Goal: Task Accomplishment & Management: Manage account settings

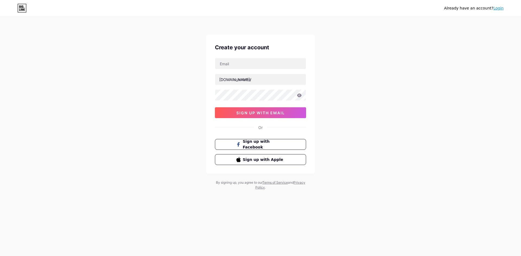
click at [498, 10] on link "Login" at bounding box center [498, 8] width 10 height 4
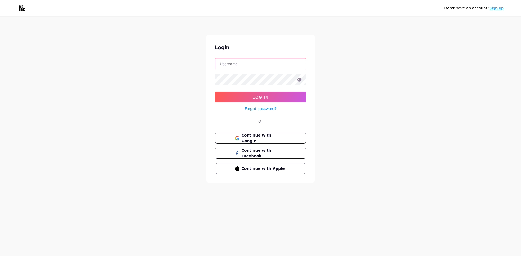
click at [281, 65] on input "text" at bounding box center [260, 63] width 91 height 11
type input "dailydamaluup"
click at [372, 203] on div "Don't have an account? Sign up Login dailydamaluup Log In Forgot password? Or C…" at bounding box center [260, 128] width 521 height 256
click at [273, 106] on link "Esqueceu sua senha?" at bounding box center [260, 109] width 38 height 6
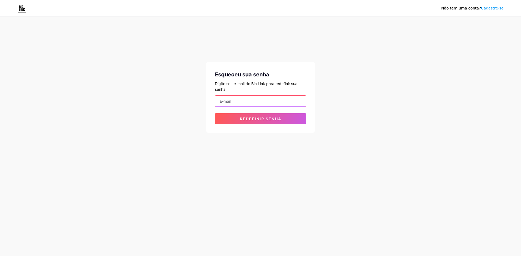
click at [274, 100] on input "email" at bounding box center [260, 101] width 91 height 11
click at [252, 100] on input "email" at bounding box center [260, 101] width 91 height 11
drag, startPoint x: 251, startPoint y: 99, endPoint x: 247, endPoint y: 100, distance: 4.1
click at [247, 100] on input "email" at bounding box center [260, 101] width 91 height 11
click at [235, 101] on input "email" at bounding box center [260, 101] width 91 height 11
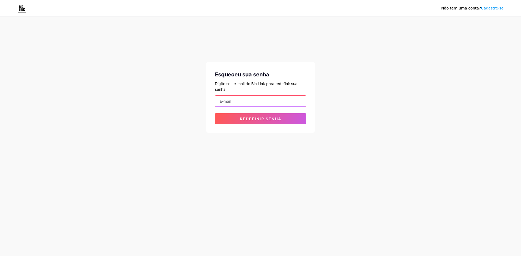
click at [234, 102] on input "email" at bounding box center [260, 101] width 91 height 11
type input "dailydamaluup"
click at [215, 113] on button "Redefinir senha" at bounding box center [260, 118] width 91 height 11
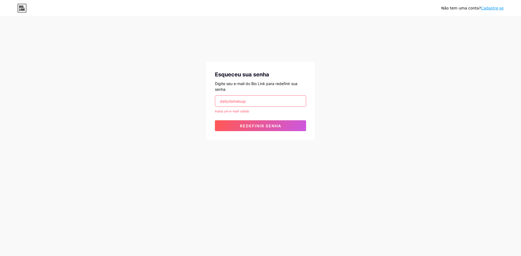
click at [219, 99] on input "dailydamaluup" at bounding box center [260, 101] width 91 height 11
drag, startPoint x: 276, startPoint y: 99, endPoint x: 195, endPoint y: 94, distance: 81.0
click at [213, 99] on div "Esqueceu sua senha Digite seu e-mail do Bio Link para redefinir sua senha daily…" at bounding box center [260, 101] width 108 height 78
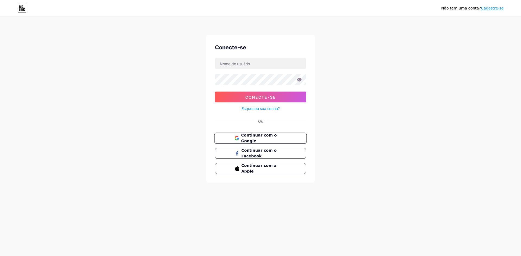
click at [276, 139] on font "Continuar com o Google" at bounding box center [259, 138] width 36 height 10
